Goal: Task Accomplishment & Management: Complete application form

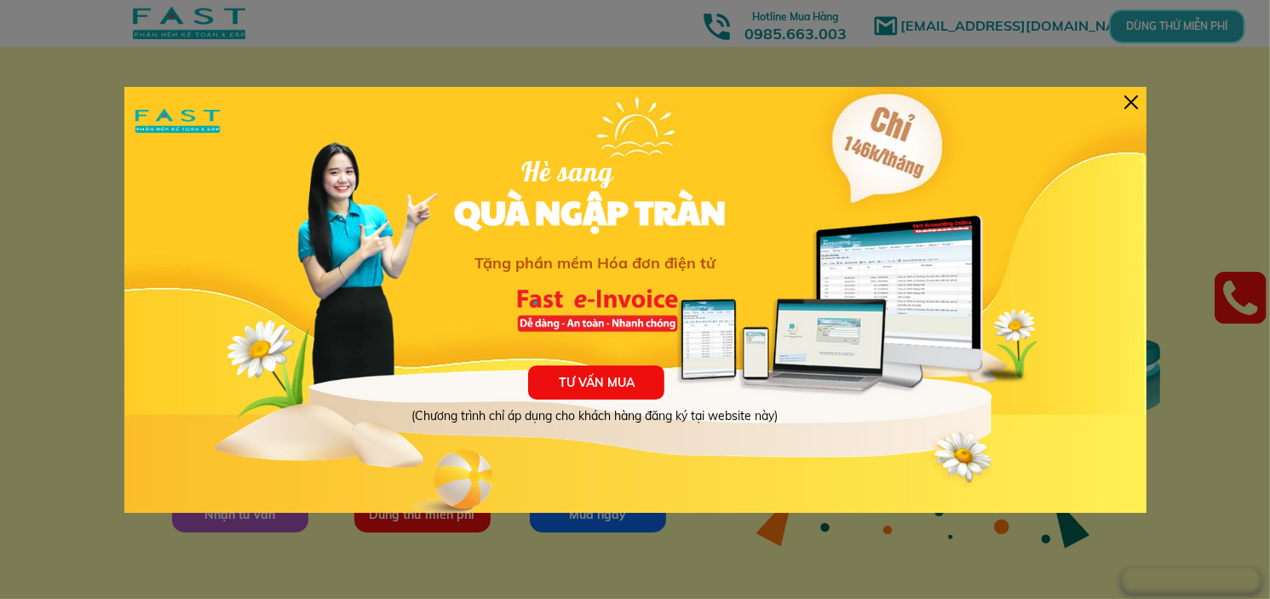
click at [1141, 102] on div "TƯ VẤN MUA (Chương trình chỉ áp dụng cho khách hàng đăng ký tại website này) Hè…" at bounding box center [635, 300] width 1022 height 426
click at [1131, 102] on div at bounding box center [1131, 102] width 14 height 14
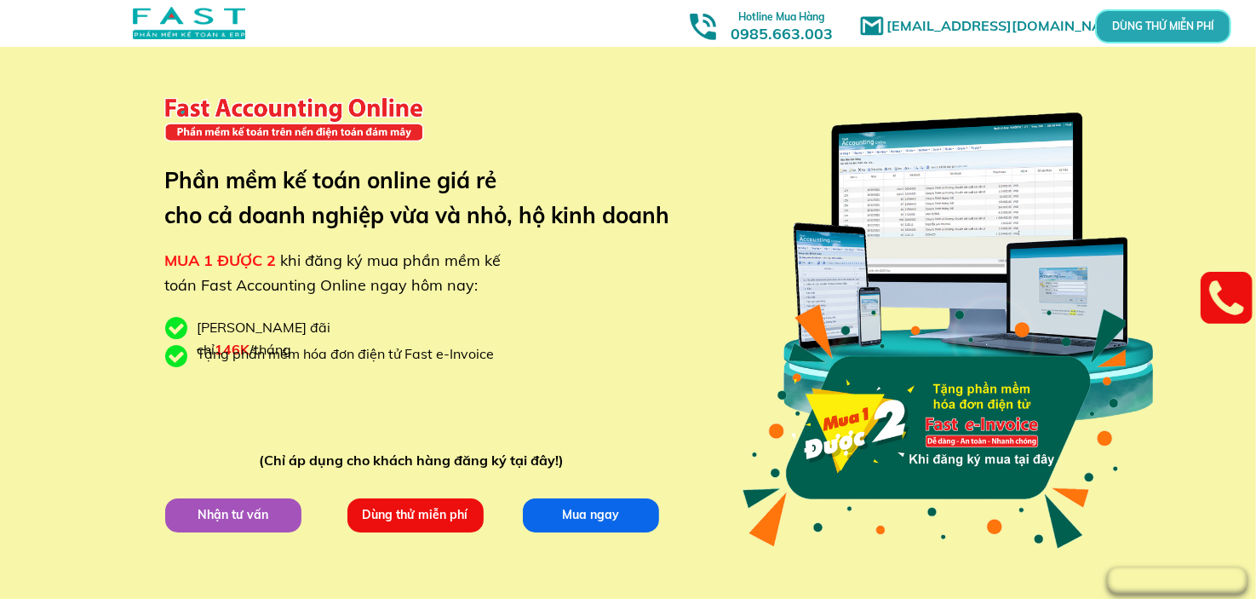
click at [452, 499] on p "Dùng thử miễn phí" at bounding box center [415, 514] width 136 height 34
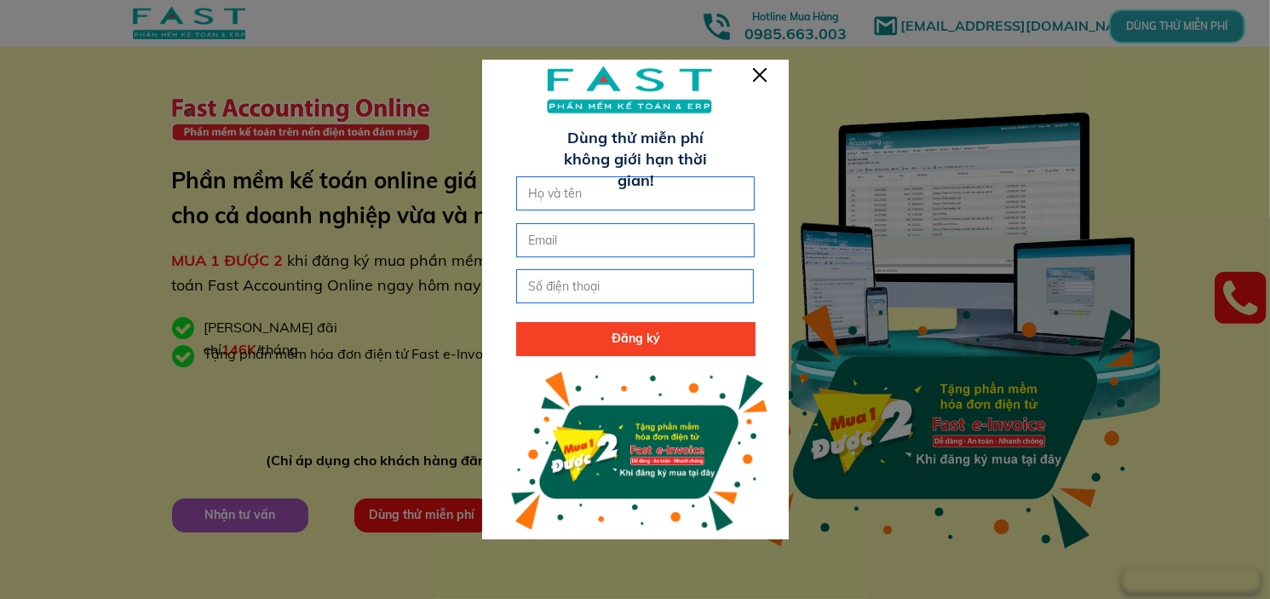
click at [562, 181] on input "text" at bounding box center [635, 193] width 223 height 32
type input "h"
type input "HÀ THẠCH TÚ"
click at [690, 241] on input "email" at bounding box center [635, 240] width 223 height 32
type input "H"
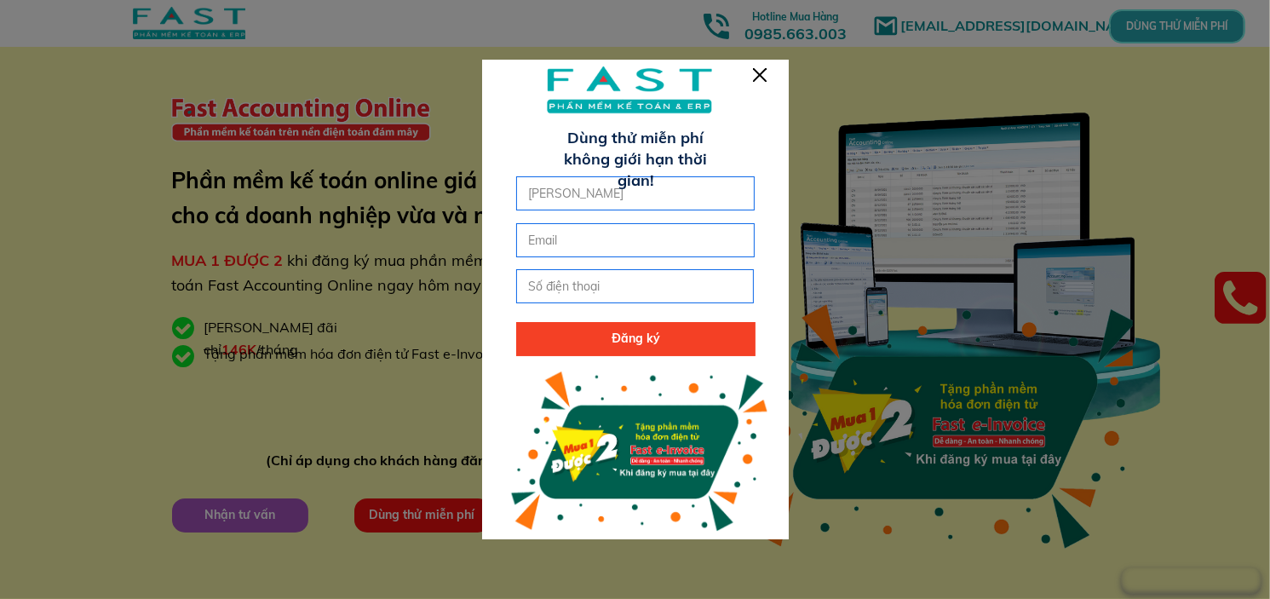
type input "P"
type input "phong306512"
click at [760, 77] on div at bounding box center [760, 75] width 14 height 14
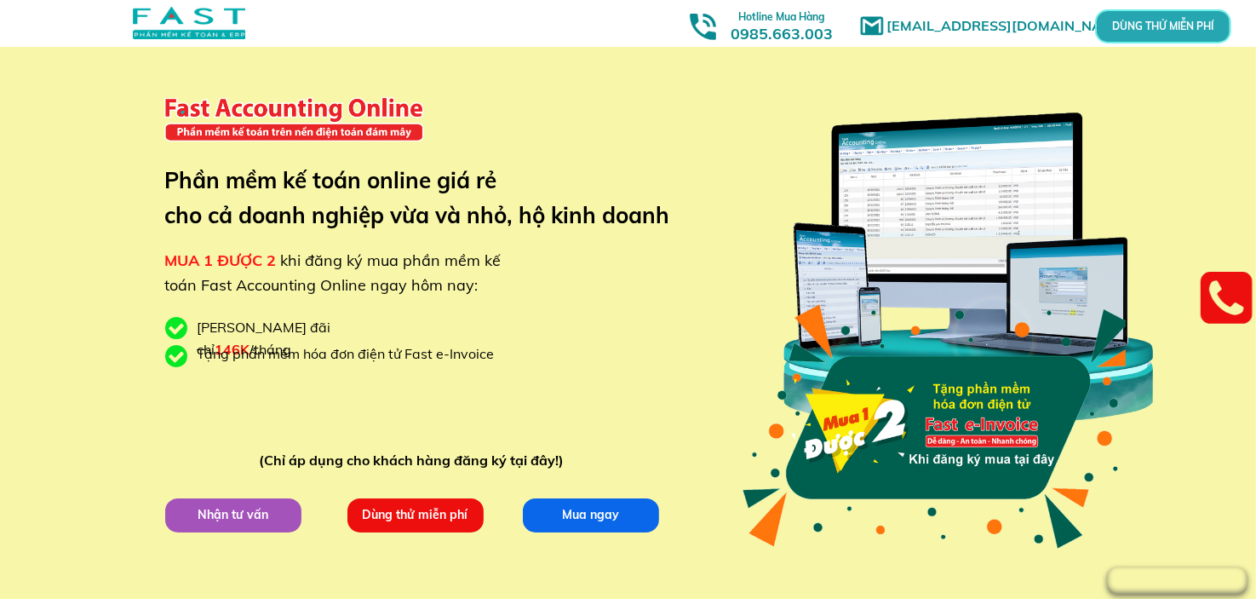
click at [451, 523] on p "Dùng thử miễn phí" at bounding box center [415, 514] width 136 height 34
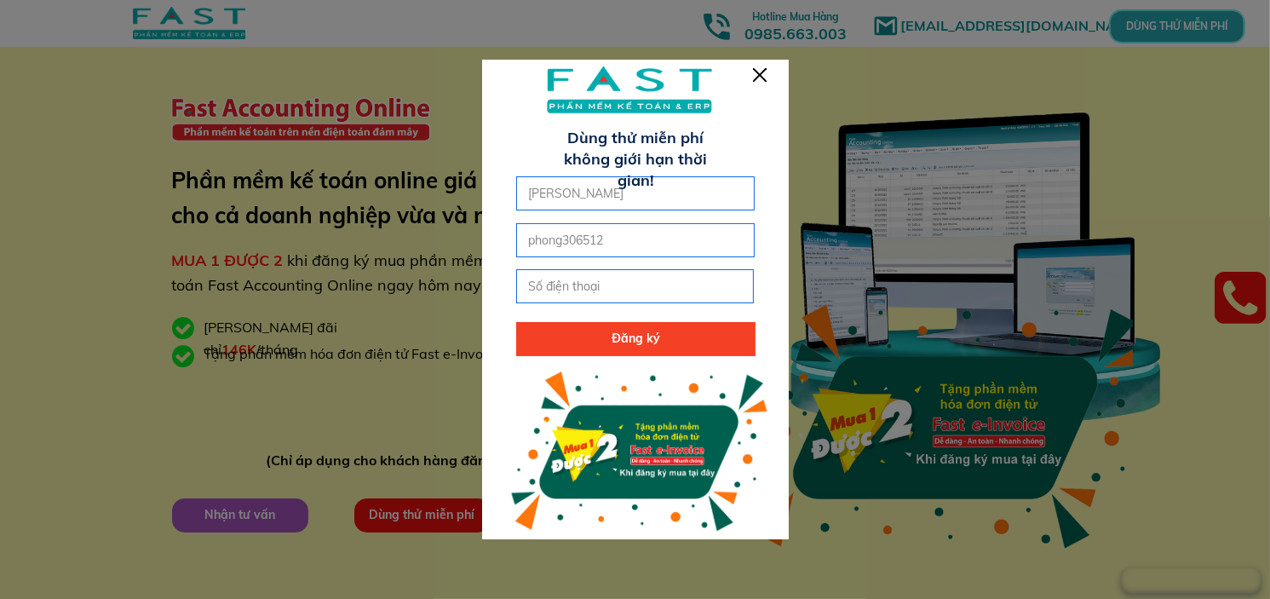
click at [753, 78] on div at bounding box center [760, 75] width 14 height 14
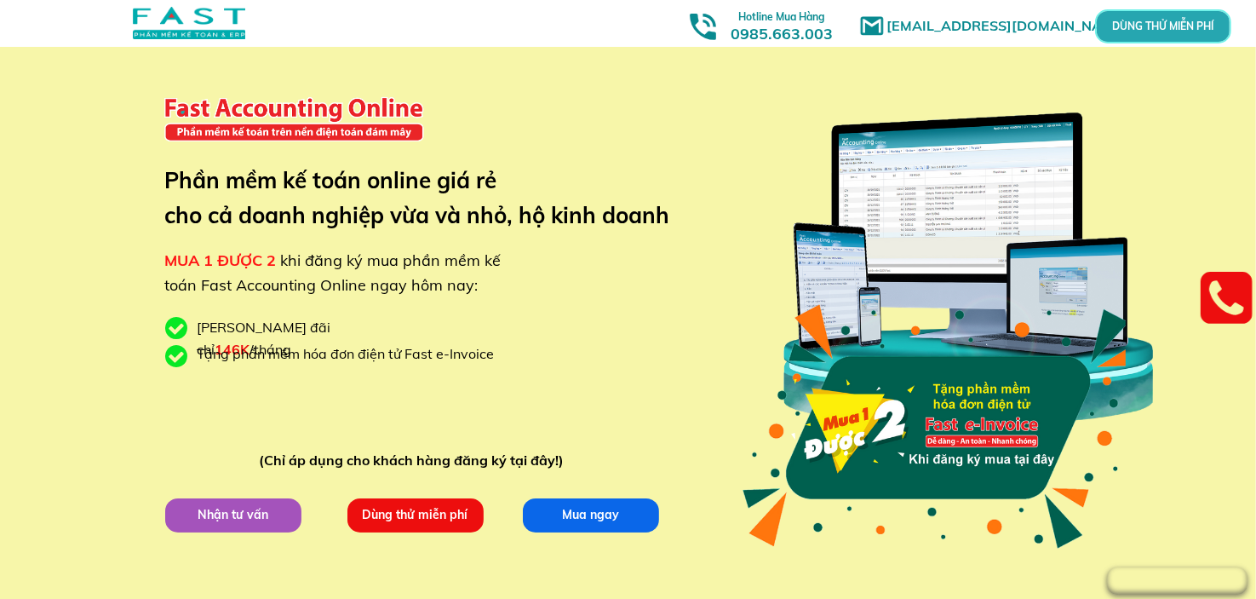
click at [469, 518] on p "Dùng thử miễn phí" at bounding box center [415, 514] width 136 height 34
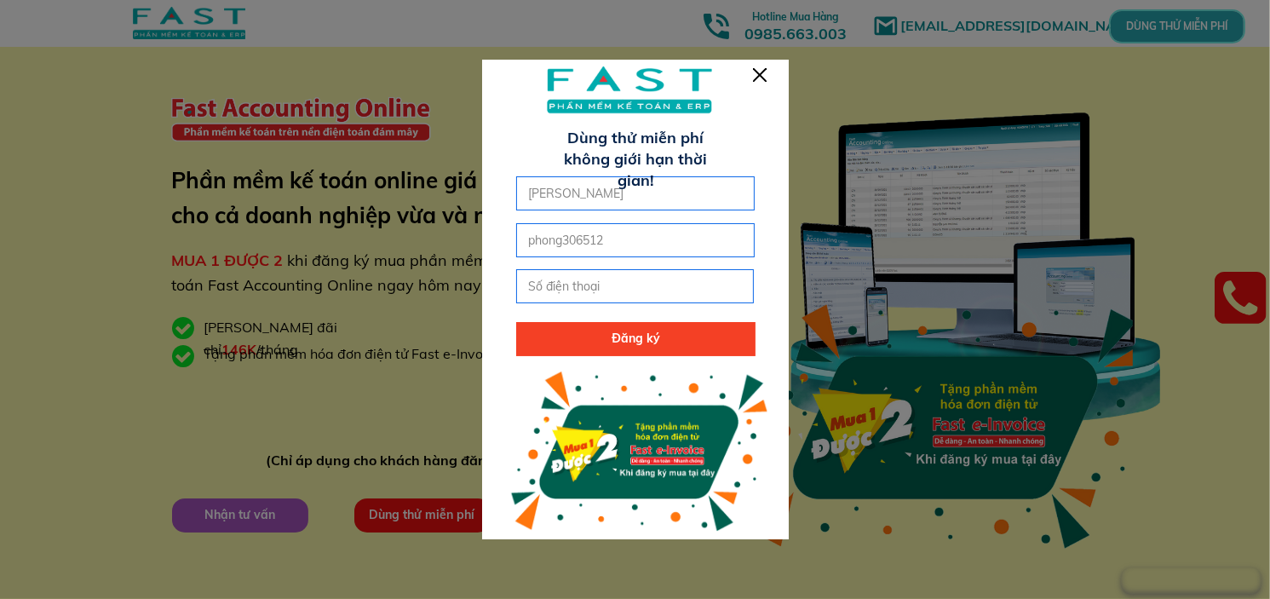
click at [584, 292] on input "tel" at bounding box center [635, 286] width 223 height 32
click at [763, 60] on div at bounding box center [635, 303] width 307 height 486
click at [750, 81] on div at bounding box center [635, 303] width 307 height 486
click at [753, 81] on div at bounding box center [760, 75] width 14 height 14
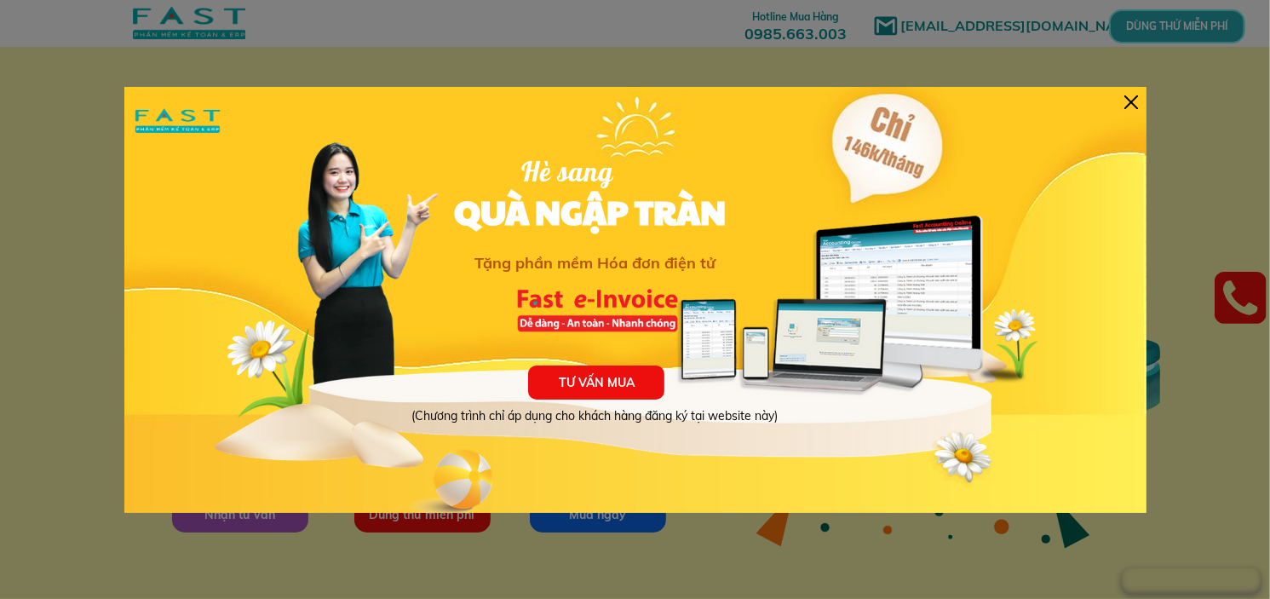
click at [1129, 109] on div "TƯ VẤN MUA (Chương trình chỉ áp dụng cho khách hàng đăng ký tại website này) Hè…" at bounding box center [635, 300] width 1022 height 426
click at [1129, 105] on div at bounding box center [1131, 102] width 14 height 14
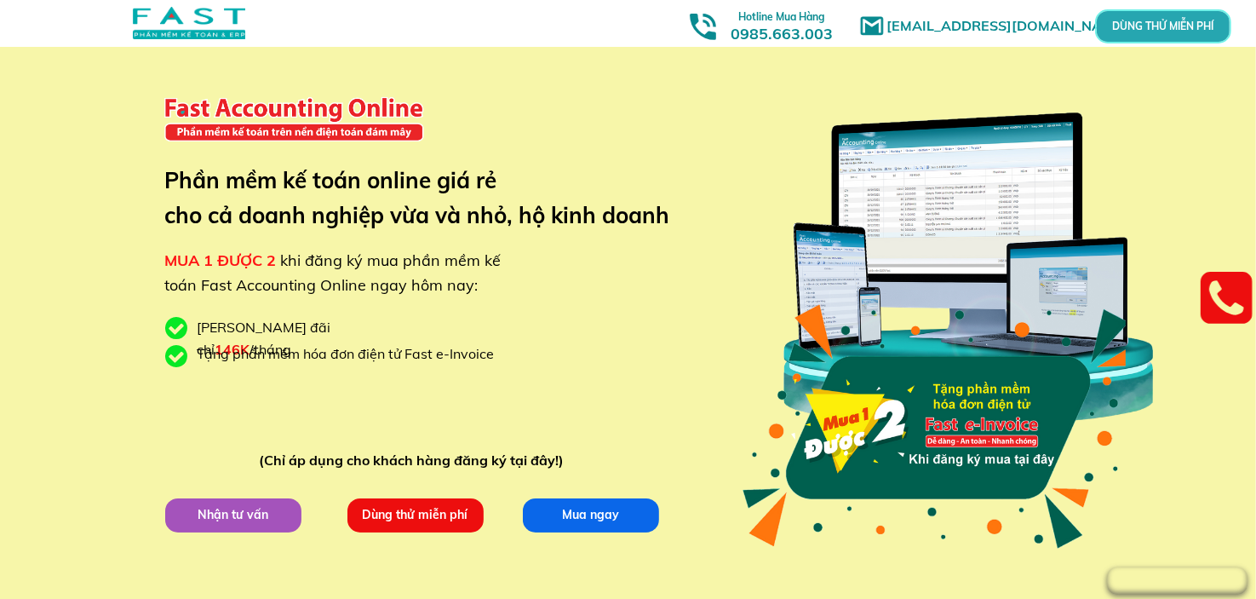
click at [399, 514] on p "Dùng thử miễn phí" at bounding box center [415, 514] width 136 height 34
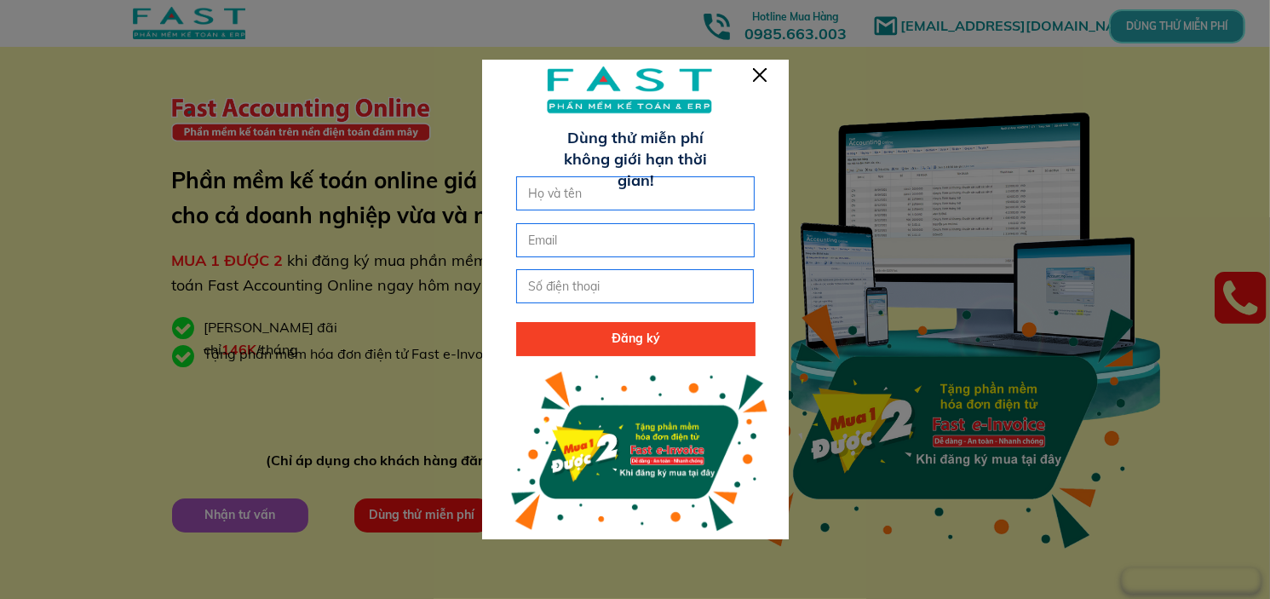
click at [589, 187] on input "text" at bounding box center [635, 193] width 223 height 32
type input "[PERSON_NAME]"
click at [589, 237] on input "email" at bounding box center [635, 240] width 223 height 32
type input "[EMAIL_ADDRESS][DOMAIN_NAME]"
click at [586, 279] on input "tel" at bounding box center [635, 286] width 223 height 32
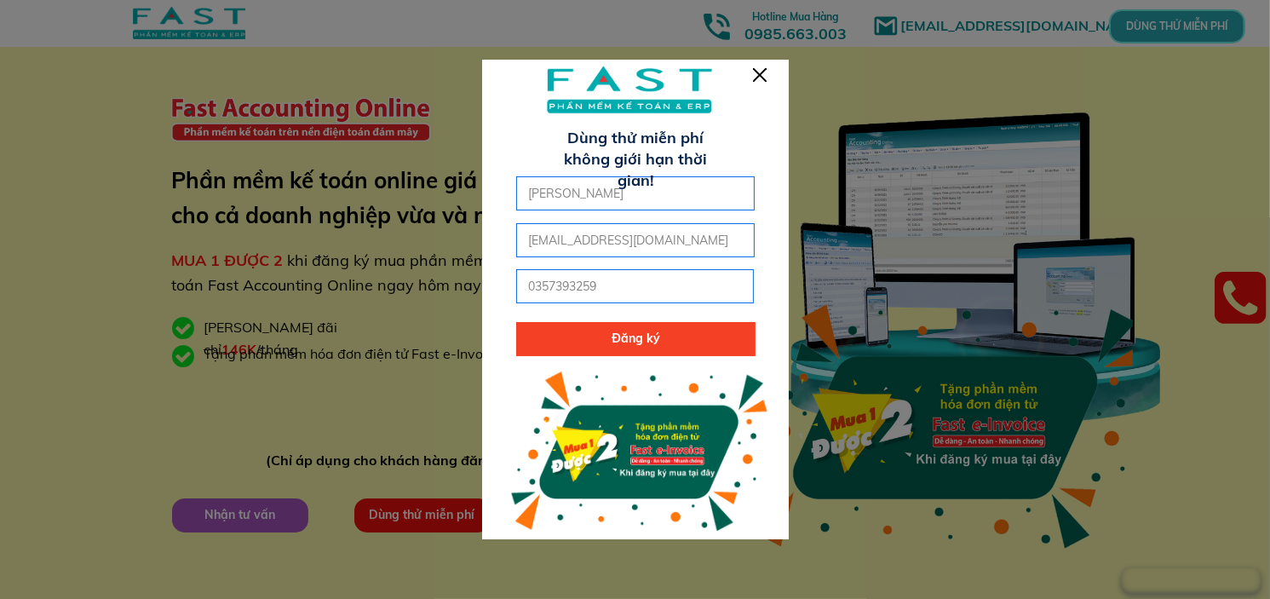
type input "0357393259"
click at [549, 357] on div at bounding box center [635, 303] width 307 height 486
click at [571, 336] on p "Đăng ký" at bounding box center [635, 339] width 239 height 34
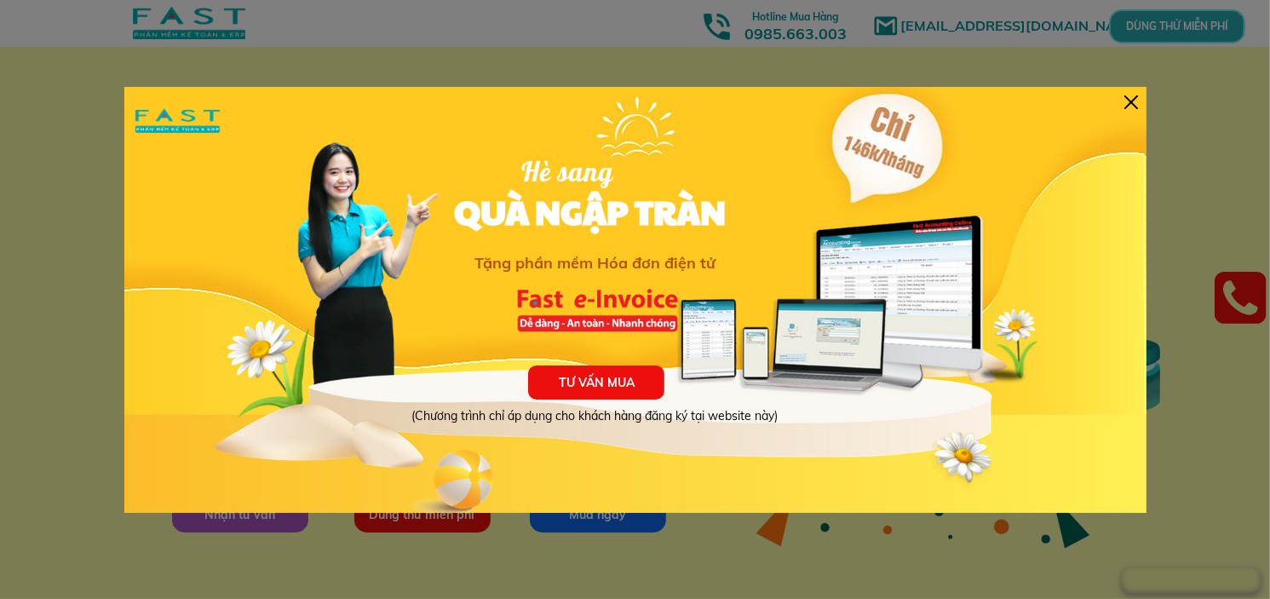
click at [1137, 90] on div "TƯ VẤN MUA (Chương trình chỉ áp dụng cho khách hàng đăng ký tại website này) Hè…" at bounding box center [635, 300] width 1022 height 426
click at [1129, 110] on div "TƯ VẤN MUA (Chương trình chỉ áp dụng cho khách hàng đăng ký tại website này) Hè…" at bounding box center [635, 300] width 1022 height 426
click at [1131, 105] on div at bounding box center [1131, 102] width 14 height 14
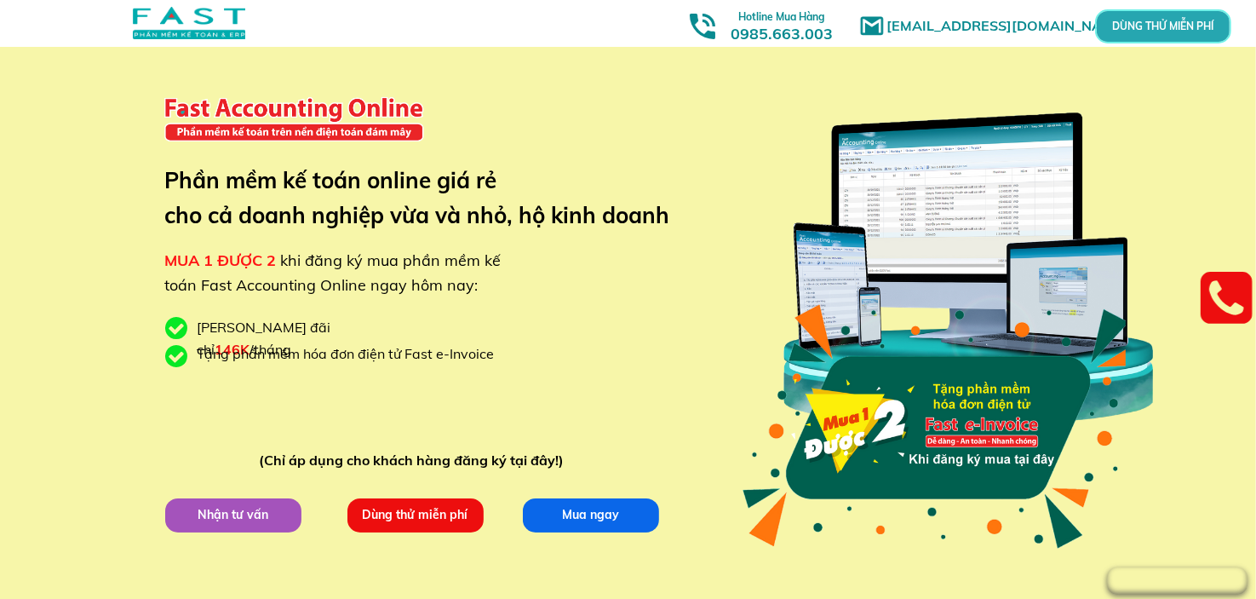
click at [481, 511] on p "Dùng thử miễn phí" at bounding box center [415, 514] width 136 height 34
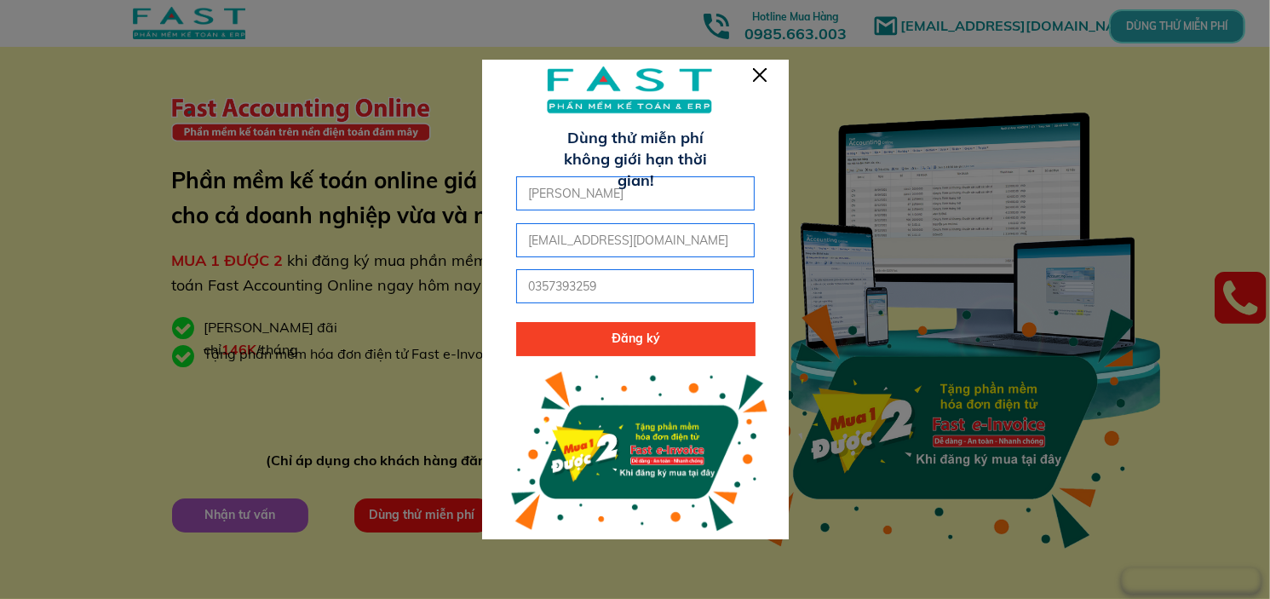
click at [612, 336] on p "Đăng ký" at bounding box center [635, 339] width 239 height 34
